Goal: Task Accomplishment & Management: Manage account settings

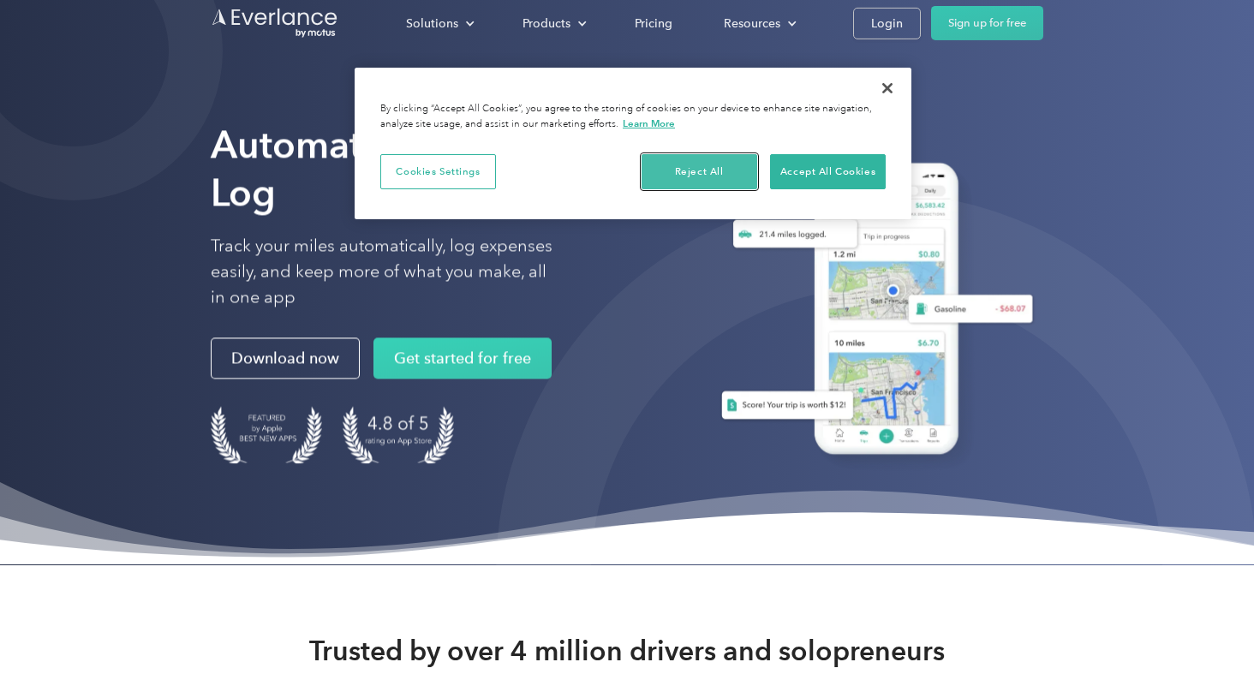
click at [692, 170] on button "Reject All" at bounding box center [700, 172] width 116 height 36
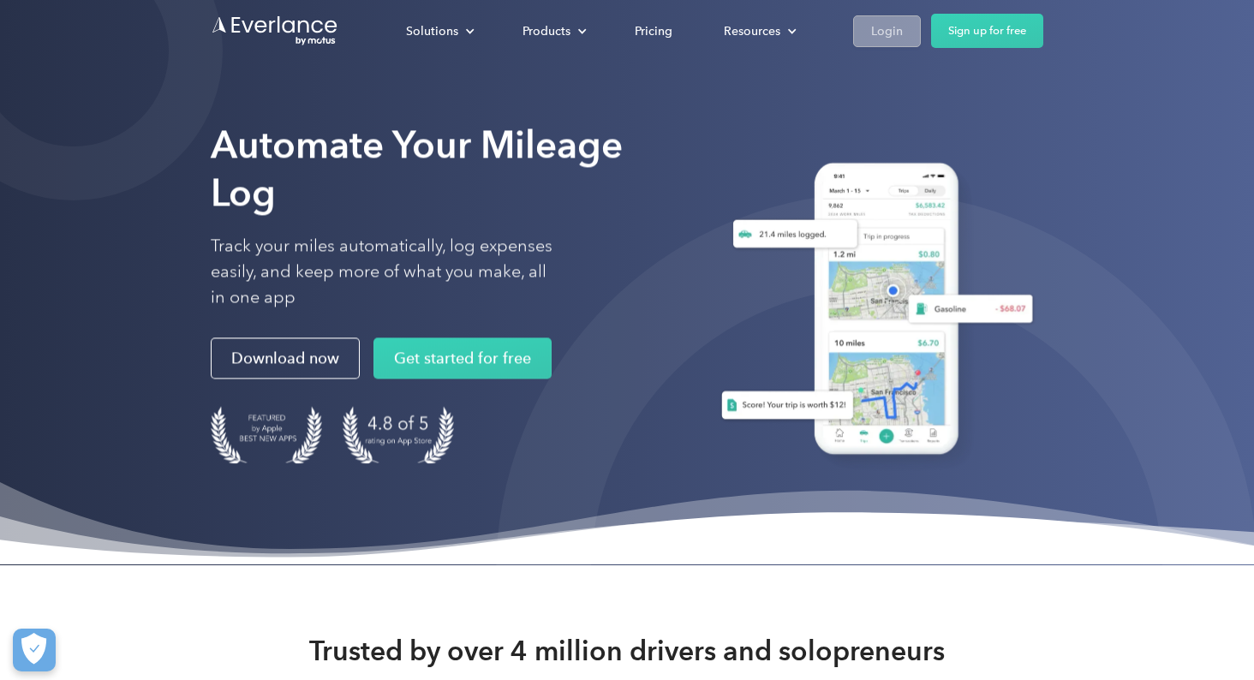
click at [875, 26] on div "Login" at bounding box center [887, 31] width 32 height 21
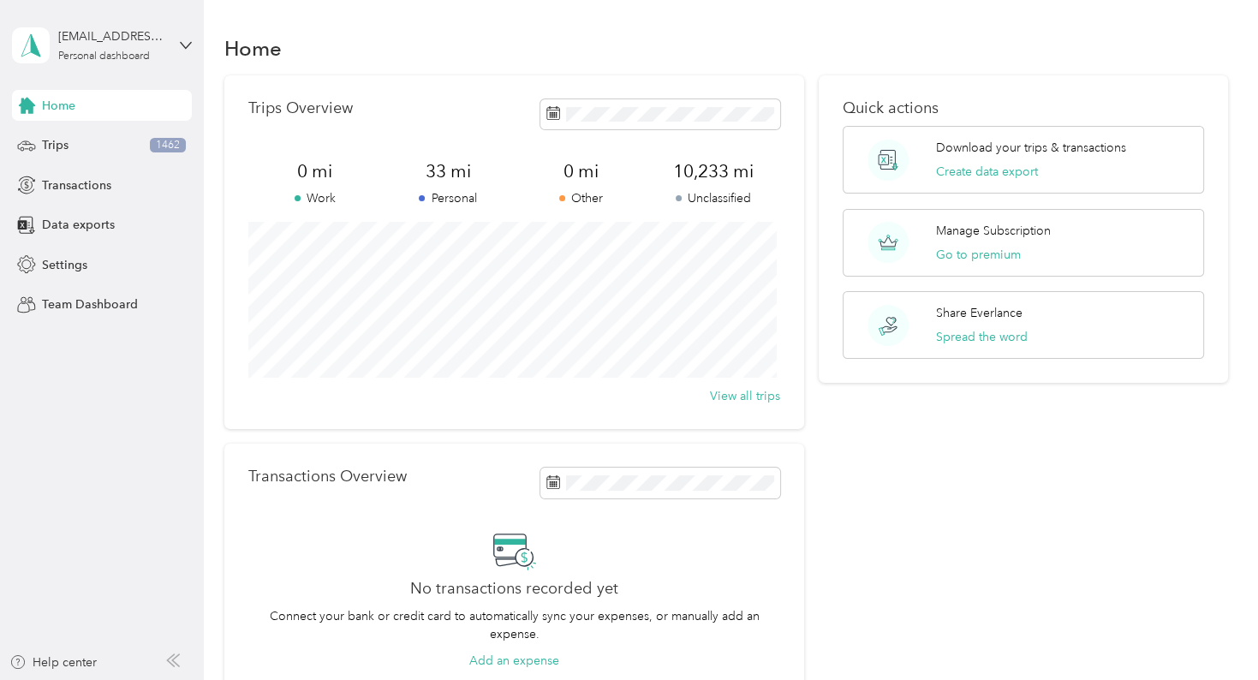
click at [939, 522] on div "Quick actions Download your trips & transactions Create data export Manage Subs…" at bounding box center [1023, 384] width 409 height 619
